Goal: Navigation & Orientation: Find specific page/section

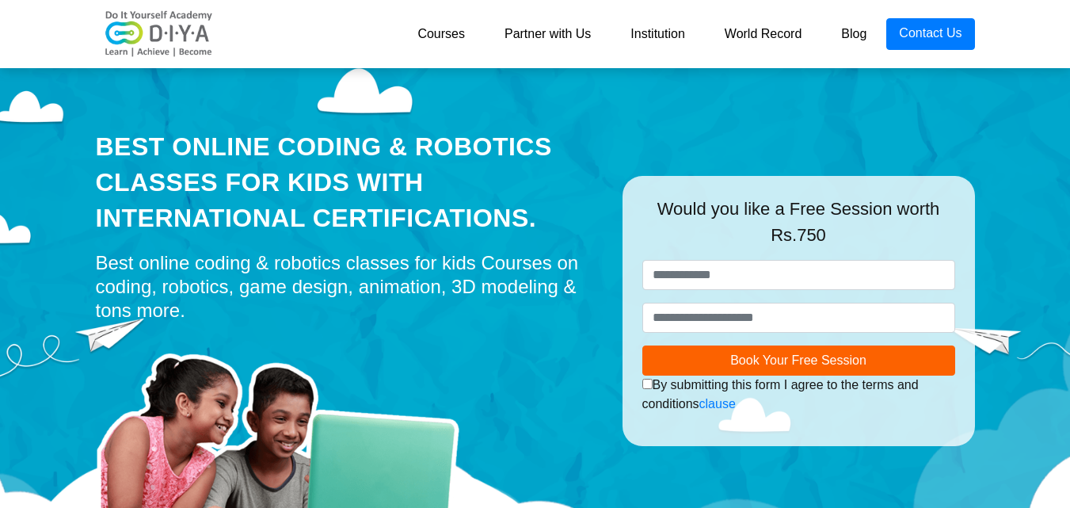
click at [455, 36] on link "Courses" at bounding box center [441, 34] width 87 height 32
click at [863, 36] on link "Blog" at bounding box center [853, 34] width 65 height 32
click at [649, 35] on link "Institution" at bounding box center [657, 34] width 93 height 32
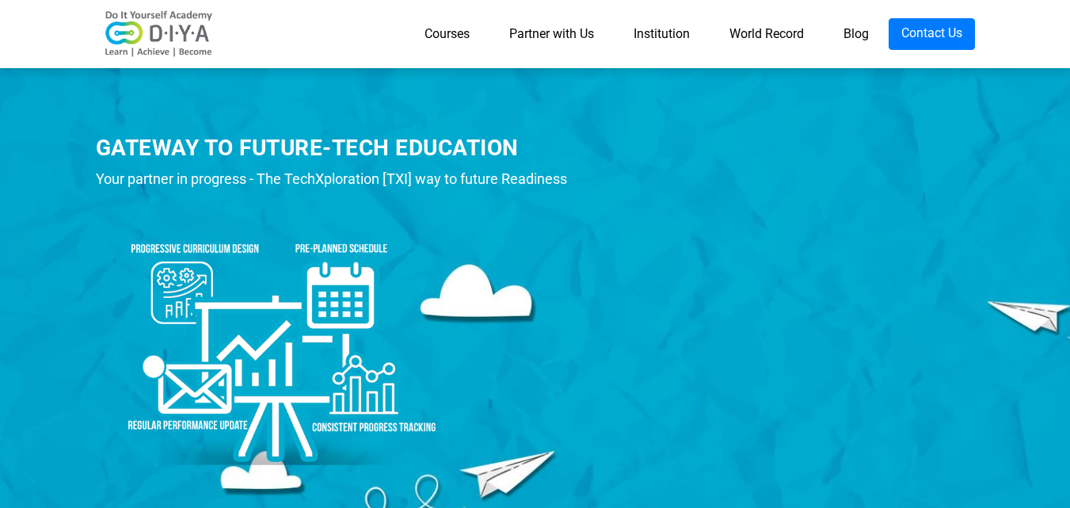
scroll to position [79, 0]
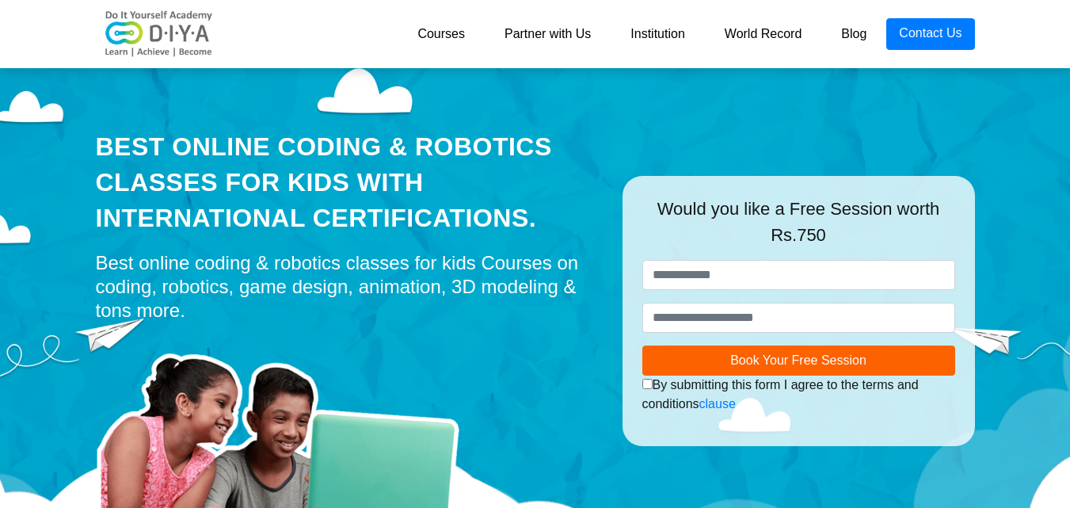
click at [445, 36] on link "Courses" at bounding box center [441, 34] width 87 height 32
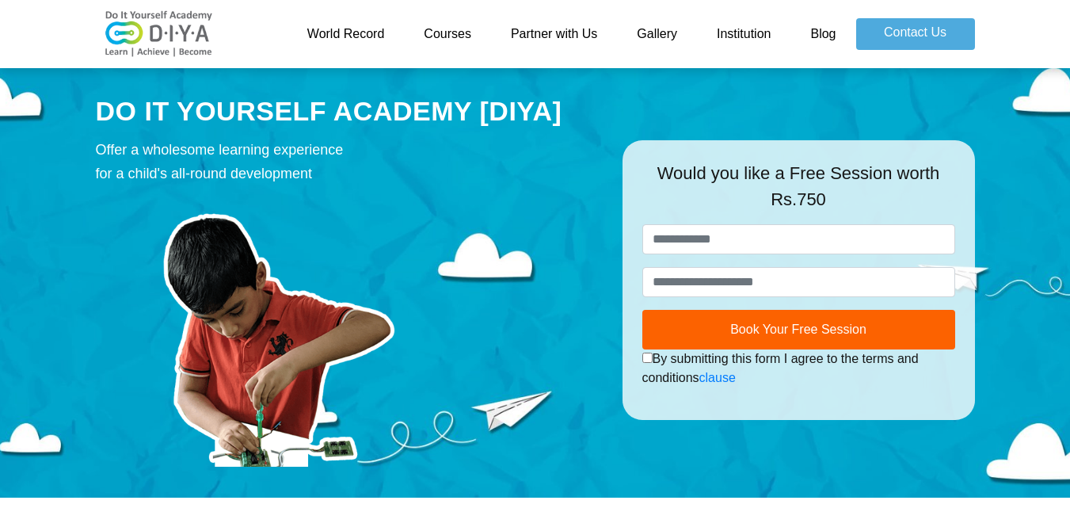
click at [539, 31] on link "Partner with Us" at bounding box center [554, 34] width 126 height 32
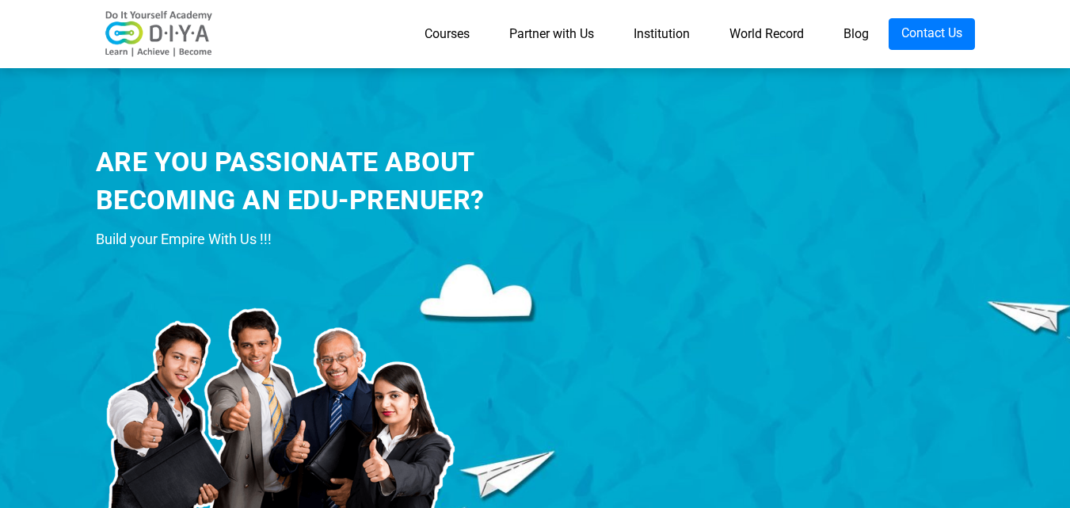
click at [798, 32] on link "World Record" at bounding box center [767, 34] width 114 height 32
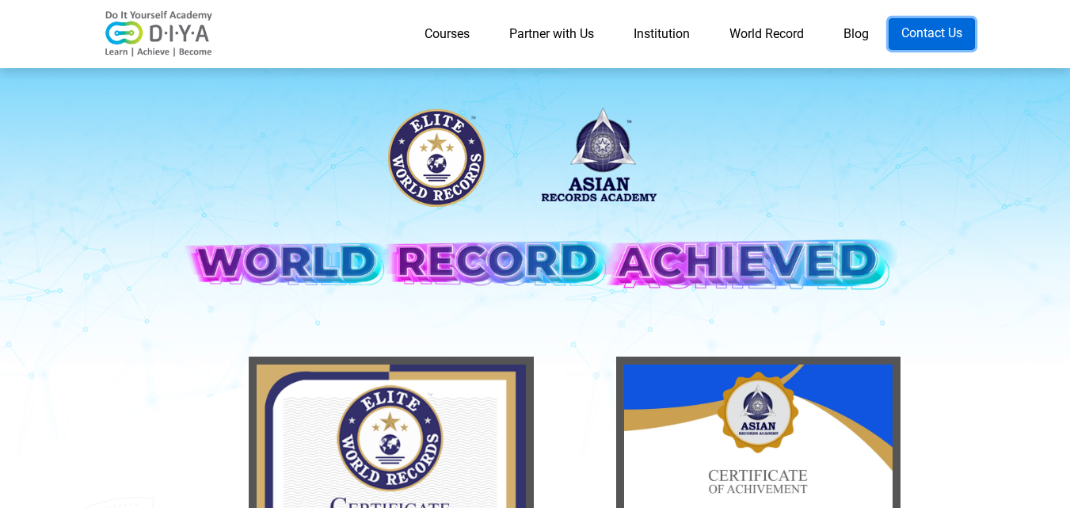
click at [949, 23] on link "Contact Us" at bounding box center [932, 34] width 86 height 32
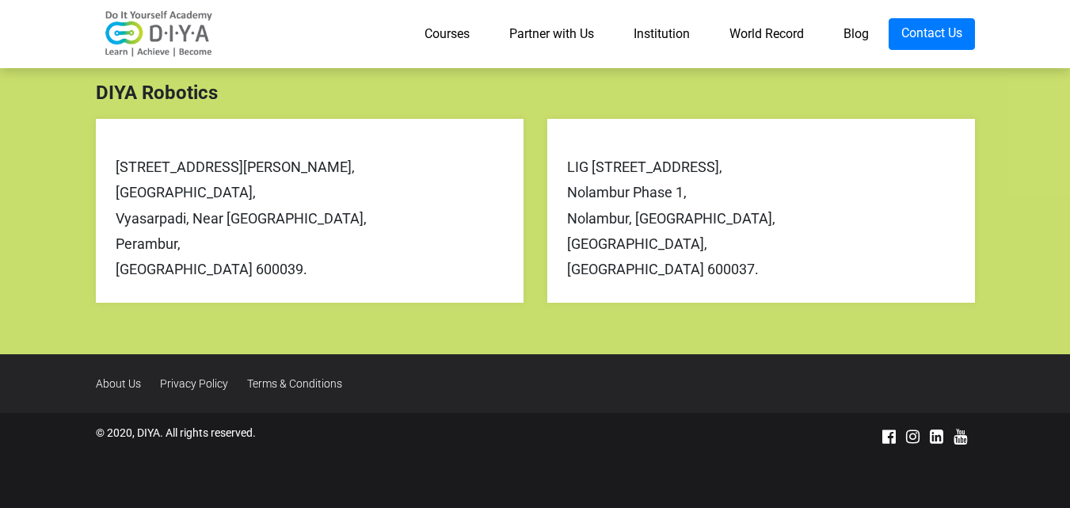
scroll to position [813, 0]
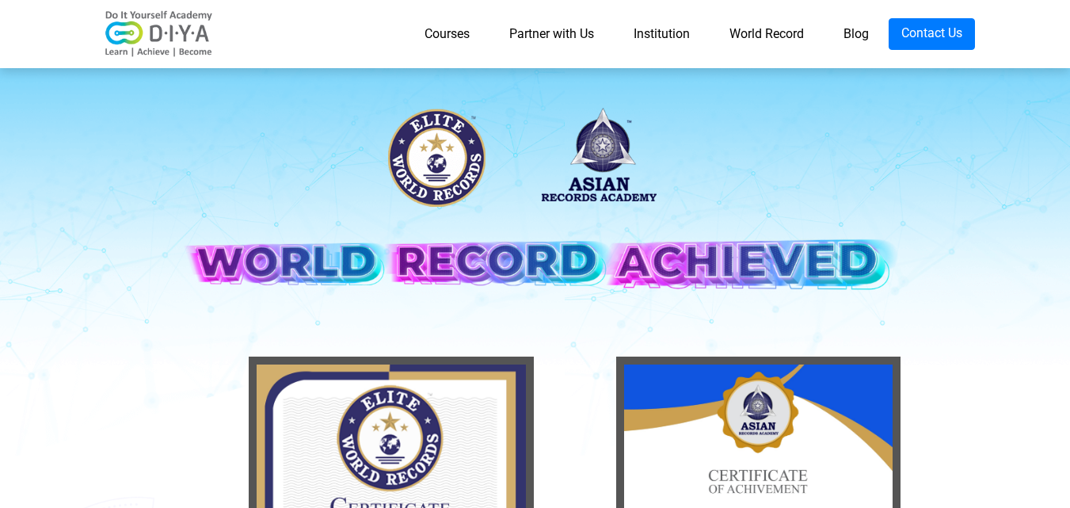
click at [440, 24] on link "Courses" at bounding box center [447, 34] width 85 height 32
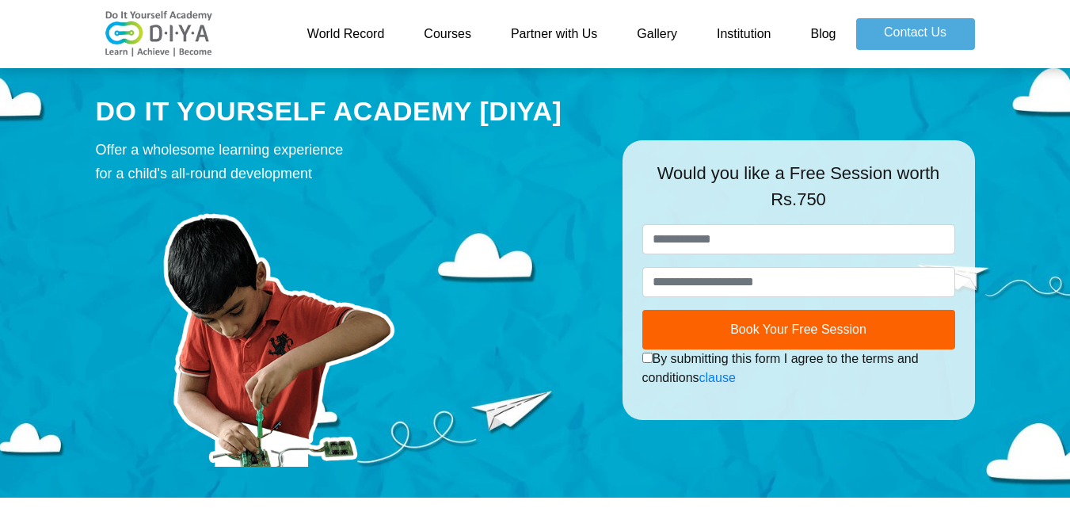
click at [449, 28] on link "Courses" at bounding box center [447, 34] width 87 height 32
click at [550, 29] on link "Partner with Us" at bounding box center [554, 34] width 126 height 32
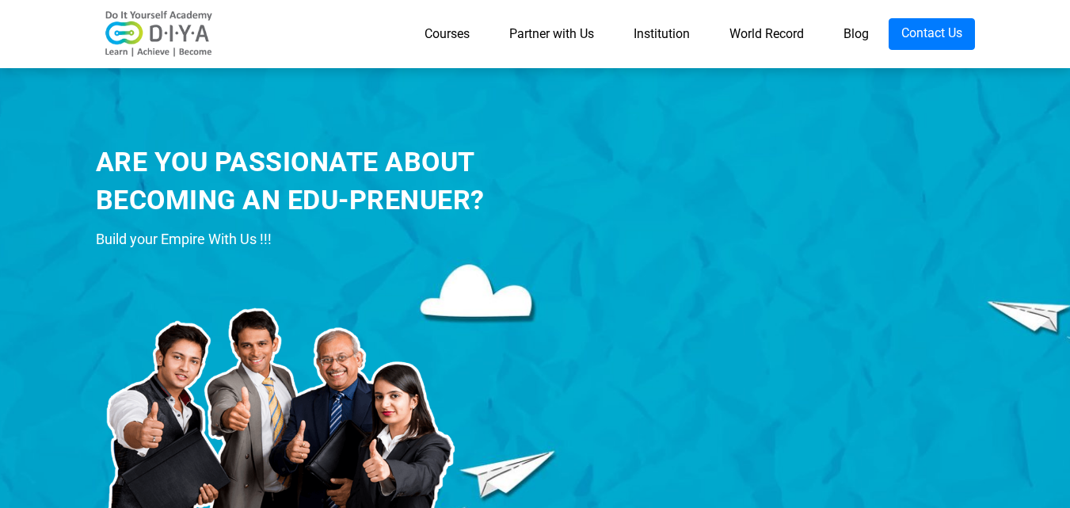
click at [779, 40] on link "World Record" at bounding box center [767, 34] width 114 height 32
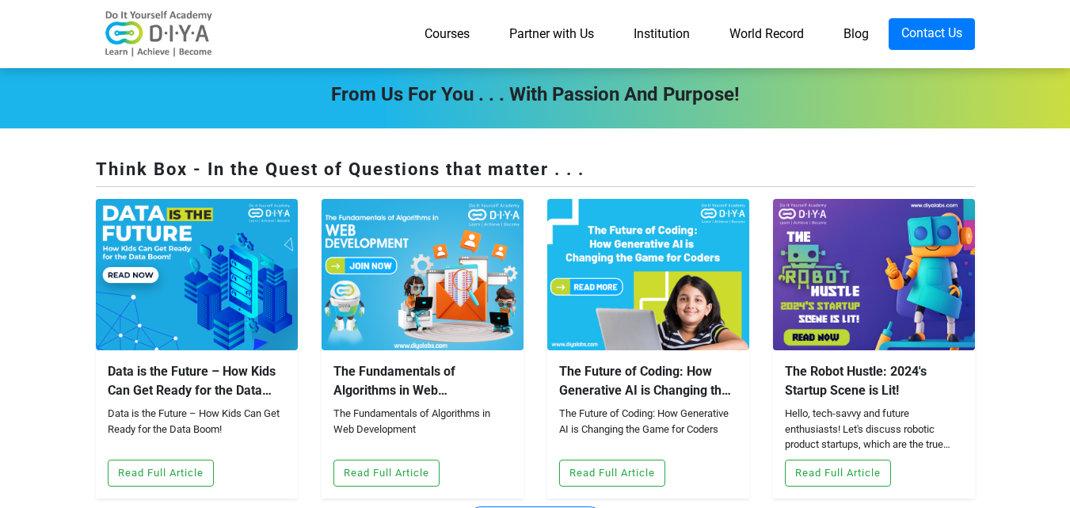
click at [303, 10] on nav "Courses Partner with Us Institution World Record Blog Contact Us" at bounding box center [535, 34] width 1070 height 68
